Goal: Information Seeking & Learning: Understand process/instructions

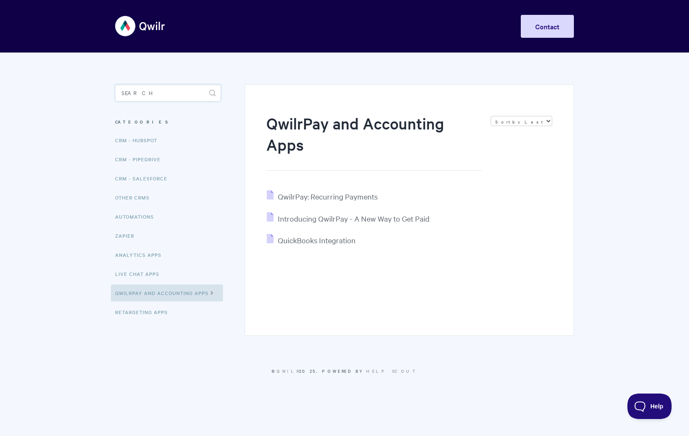
click at [158, 97] on input "Search" at bounding box center [168, 93] width 106 height 17
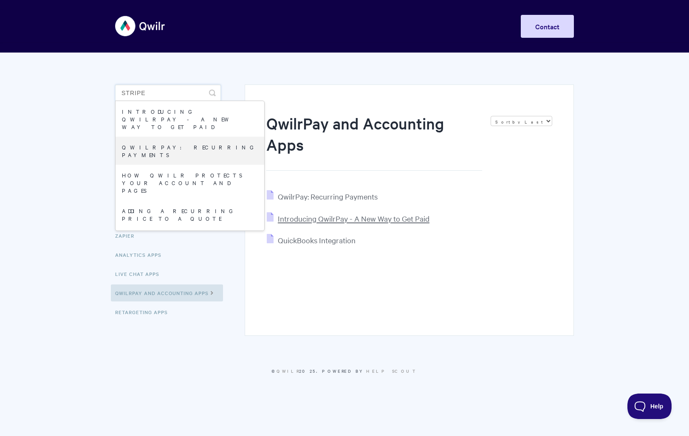
type input "stripe"
click at [322, 220] on span "Introducing QwilrPay - A New Way to Get Paid" at bounding box center [354, 219] width 152 height 10
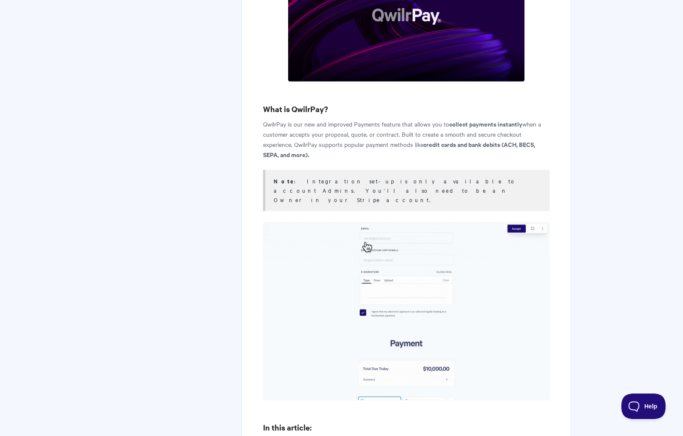
scroll to position [336, 0]
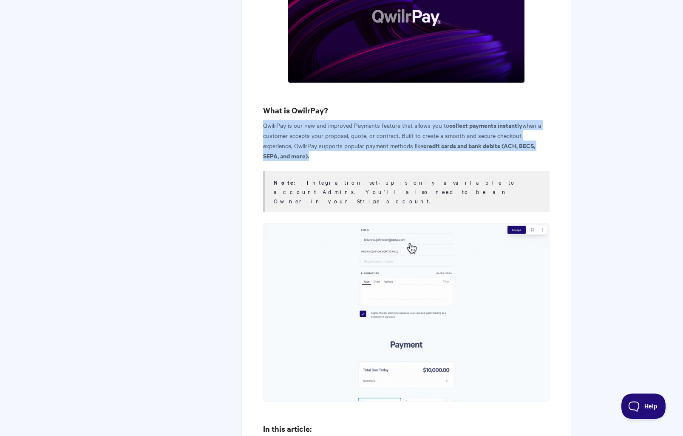
drag, startPoint x: 264, startPoint y: 126, endPoint x: 324, endPoint y: 158, distance: 67.9
click at [324, 158] on p "QwilrPay is our new and improved Payments feature that allows you to collect pa…" at bounding box center [406, 140] width 286 height 41
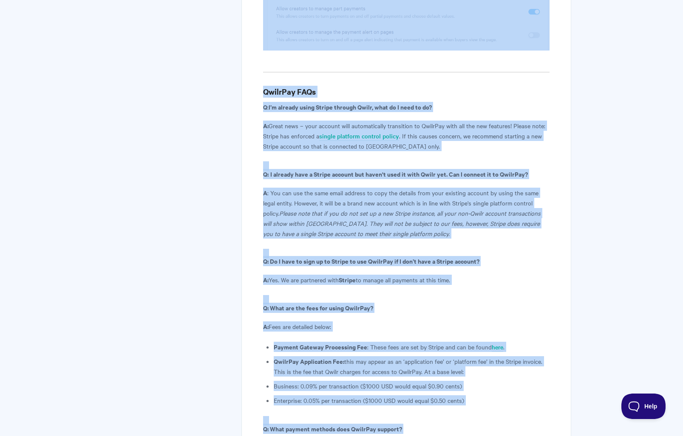
scroll to position [4745, 0]
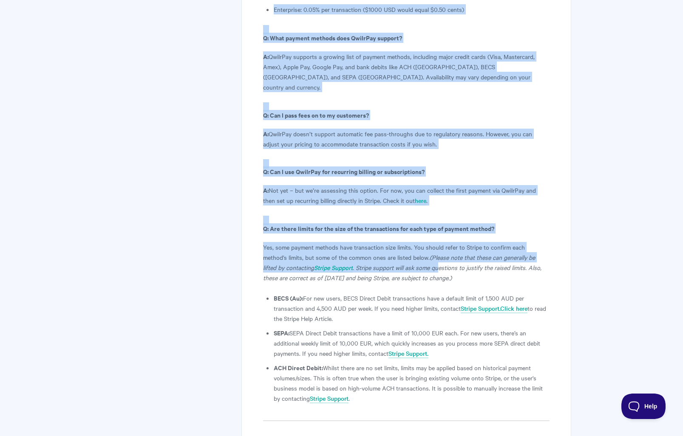
drag, startPoint x: 267, startPoint y: 119, endPoint x: 445, endPoint y: 335, distance: 279.7
copy article "loremipsum DolorSit - A Con Adi el Sed Doei Temp'i utlabo etdo magna Aliqu en a…"
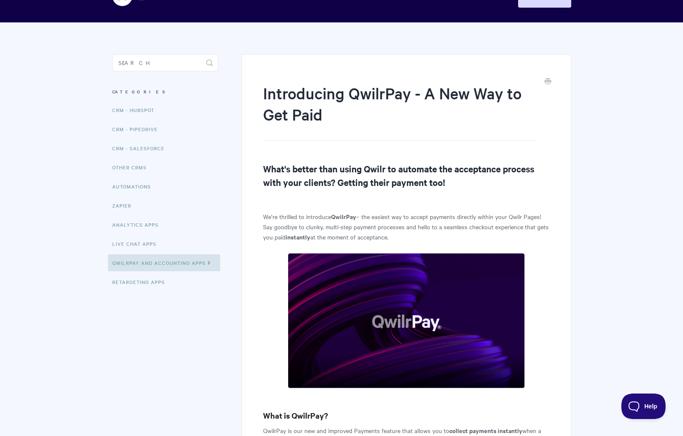
scroll to position [17, 0]
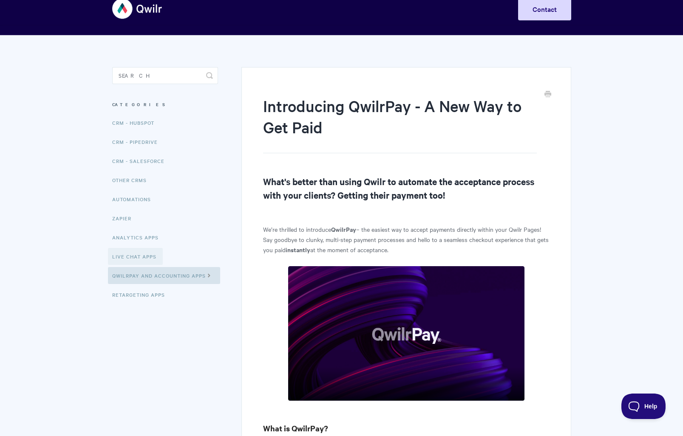
click at [134, 256] on link "Live Chat Apps" at bounding box center [135, 256] width 55 height 17
click at [418, 225] on p "We’re thrilled to introduce QwilrPay – the easiest way to accept payments direc…" at bounding box center [406, 239] width 286 height 31
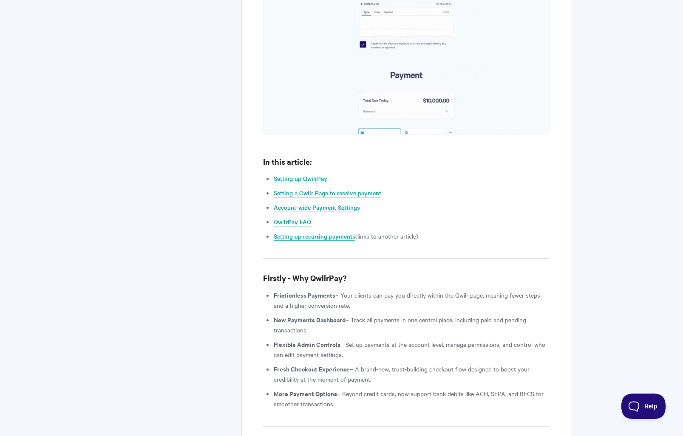
click at [335, 232] on link "Setting up recurring payments" at bounding box center [315, 236] width 82 height 9
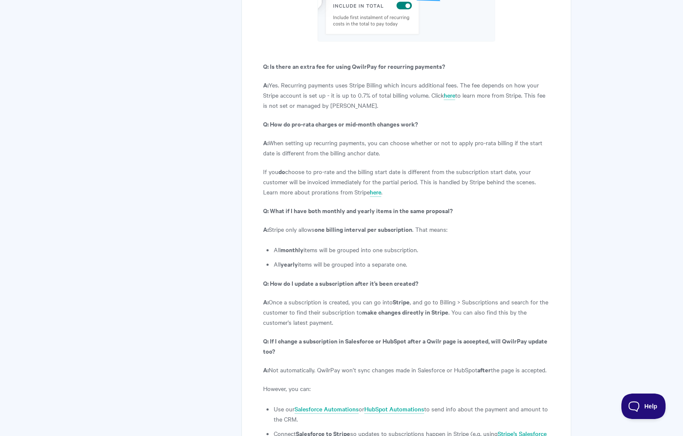
scroll to position [3297, 0]
